Goal: Transaction & Acquisition: Obtain resource

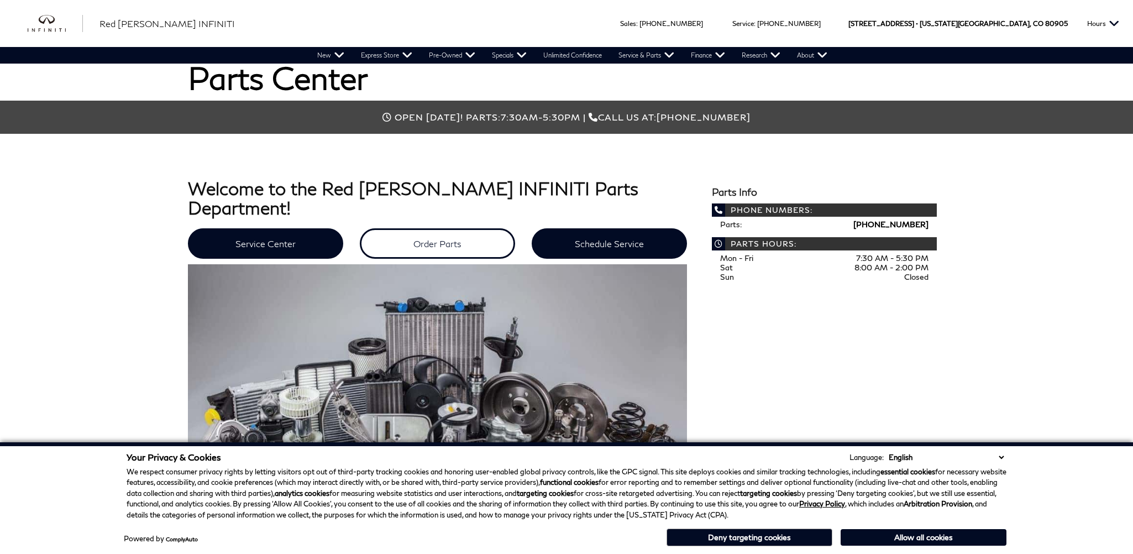
scroll to position [332, 0]
click at [428, 228] on link "Order Parts" at bounding box center [437, 243] width 155 height 30
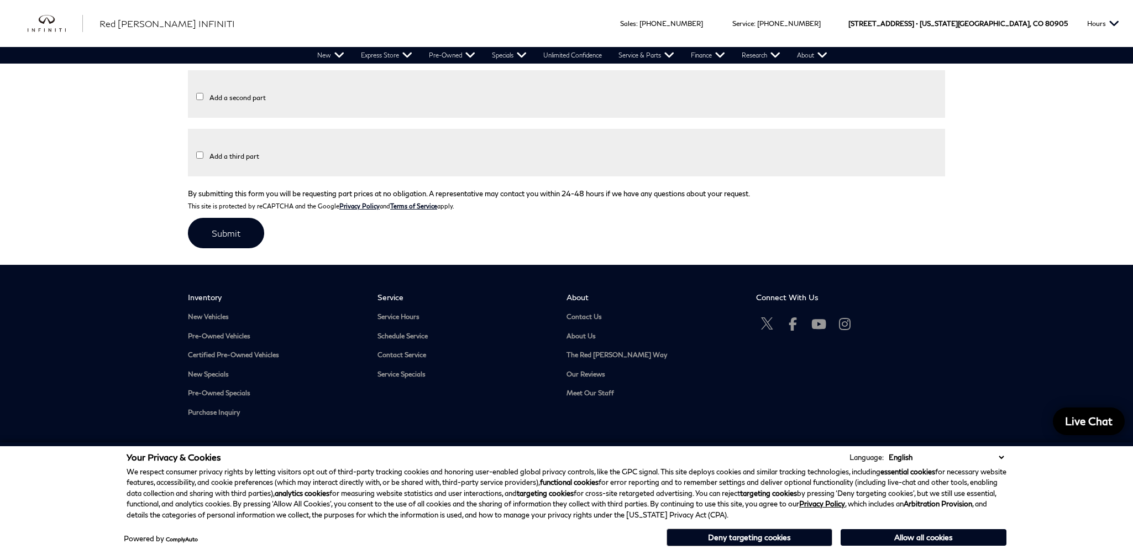
scroll to position [332, 0]
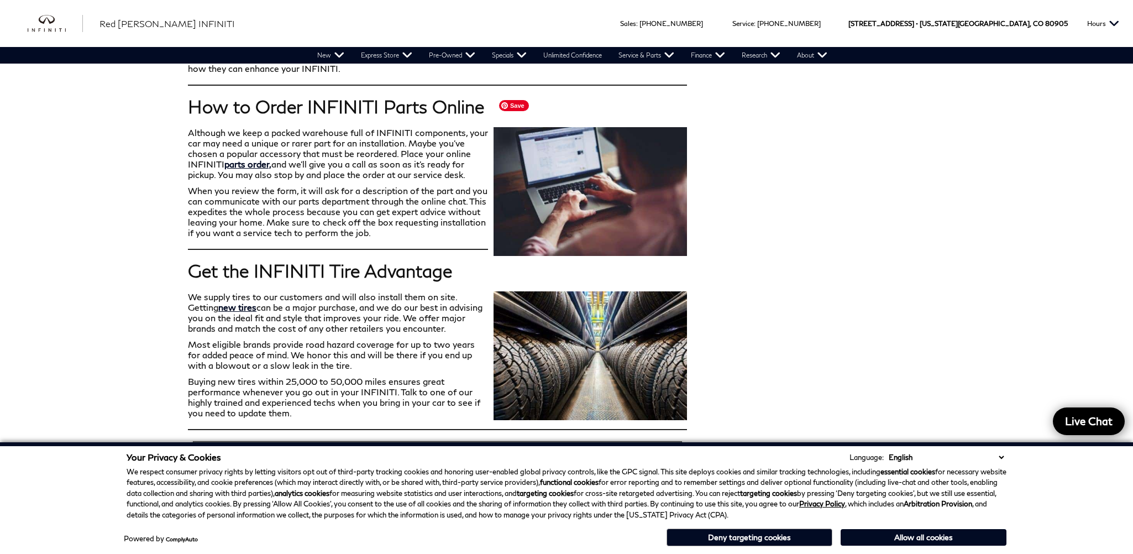
scroll to position [1050, 0]
